Goal: Navigation & Orientation: Find specific page/section

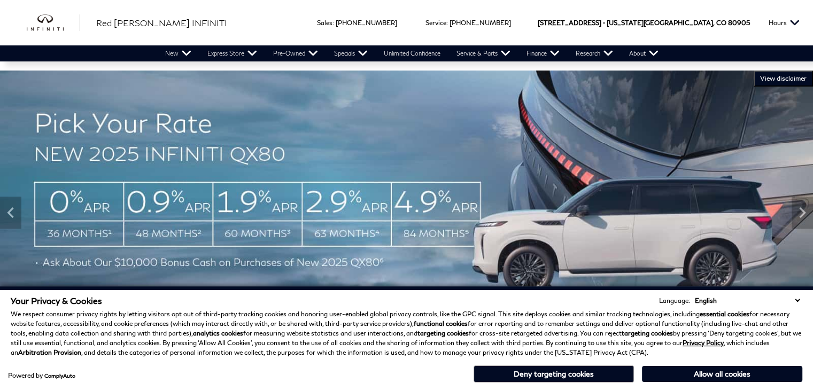
drag, startPoint x: 687, startPoint y: 376, endPoint x: 382, endPoint y: 32, distance: 459.9
click at [687, 376] on button "Allow all cookies" at bounding box center [722, 374] width 160 height 16
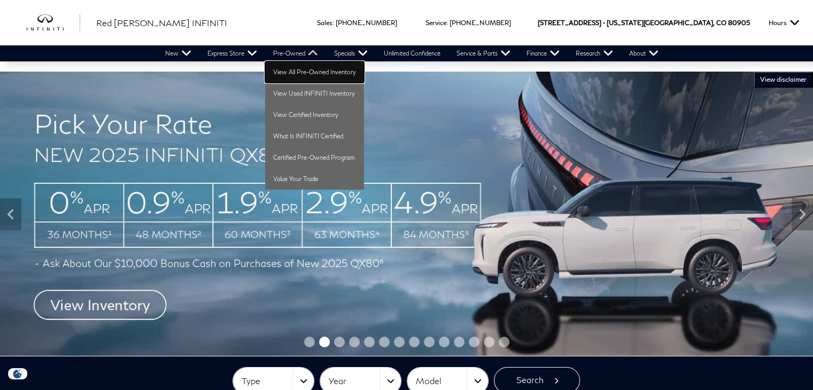
click at [286, 77] on link "View All Pre-Owned Inventory" at bounding box center [314, 71] width 99 height 21
